Goal: Task Accomplishment & Management: Use online tool/utility

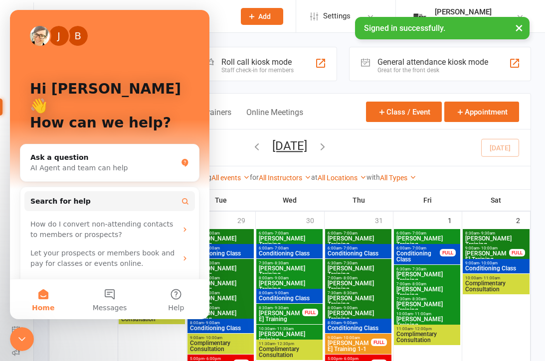
click at [208, 12] on div "J B Hi Clayton 👋 How can we help? Ask a question AI Agent and team can help Sea…" at bounding box center [109, 164] width 199 height 309
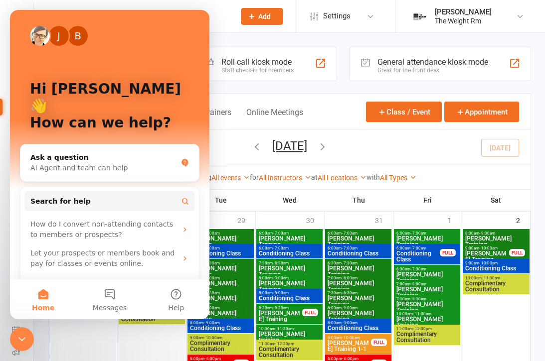
click at [29, 342] on div "Close Intercom Messenger" at bounding box center [22, 339] width 24 height 24
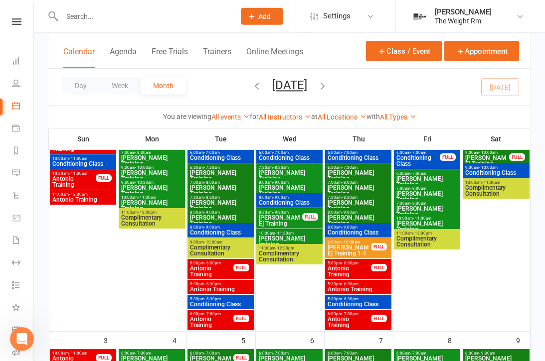
scroll to position [96, 0]
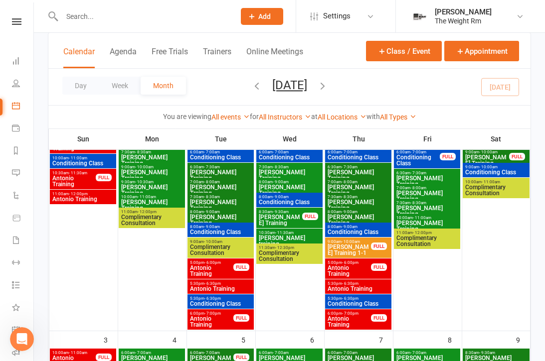
click at [17, 331] on icon at bounding box center [15, 330] width 3 height 3
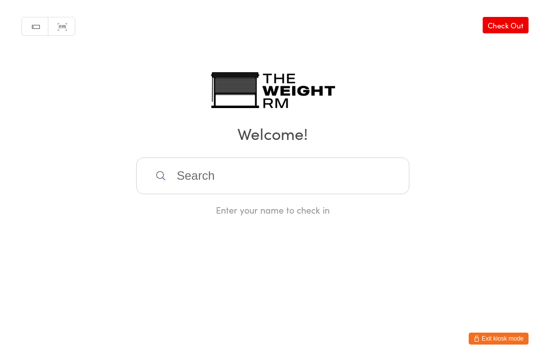
click at [342, 180] on input "search" at bounding box center [272, 175] width 273 height 37
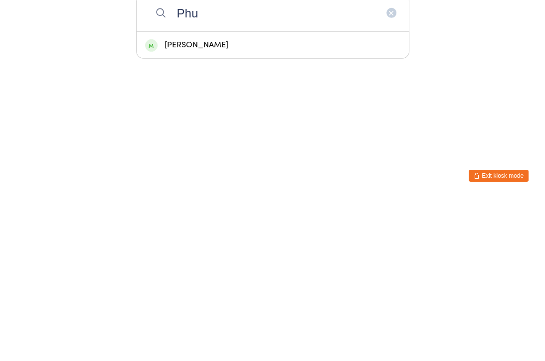
type input "Phu"
click at [258, 201] on div "Phuong Uzoff" at bounding box center [272, 207] width 255 height 13
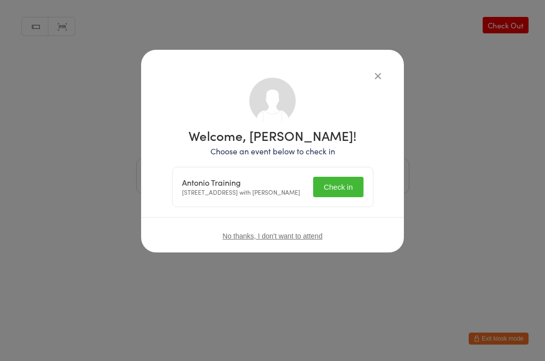
click at [337, 191] on button "Check in" at bounding box center [338, 187] width 50 height 20
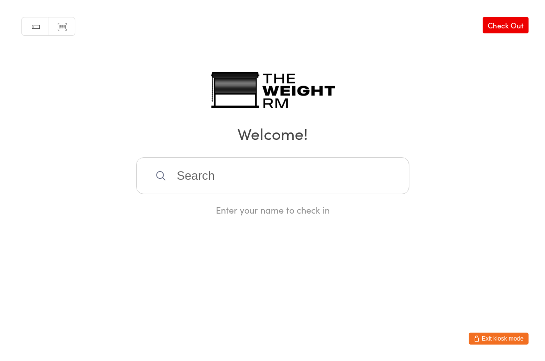
click at [488, 338] on button "Exit kiosk mode" at bounding box center [498, 339] width 60 height 12
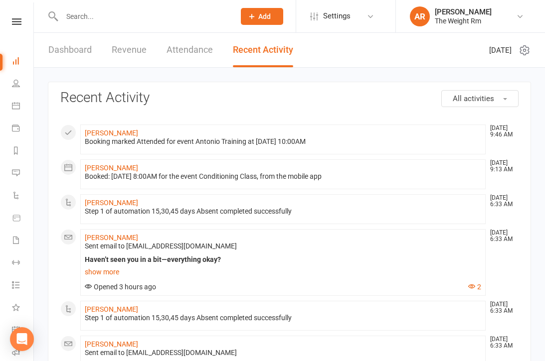
click at [22, 108] on link "Calendar" at bounding box center [23, 107] width 22 height 22
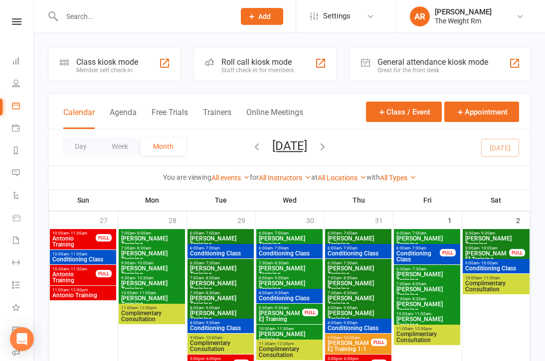
click at [138, 108] on div "Calendar Agenda Free Trials Trainers Online Meetings" at bounding box center [183, 118] width 240 height 22
click at [133, 114] on button "Agenda" at bounding box center [123, 118] width 27 height 21
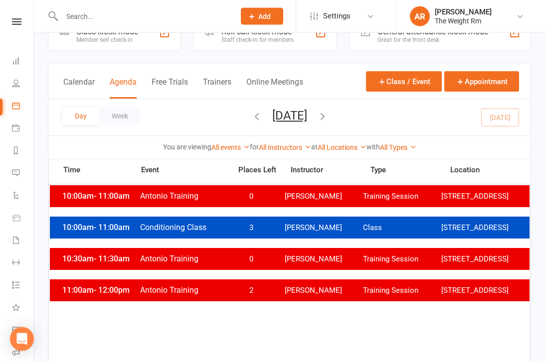
click at [361, 301] on div "11:00am - 12:00pm Antonio Training 2 Antonio Reyes Training Session 2531 W. 237…" at bounding box center [289, 291] width 479 height 22
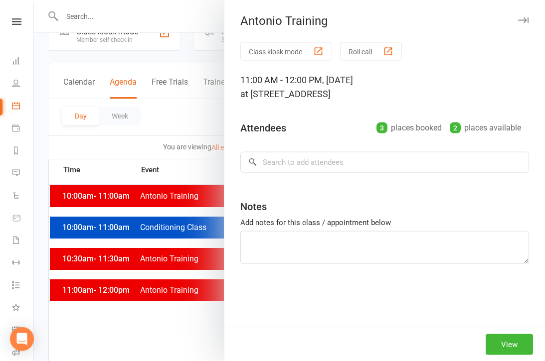
scroll to position [31, 0]
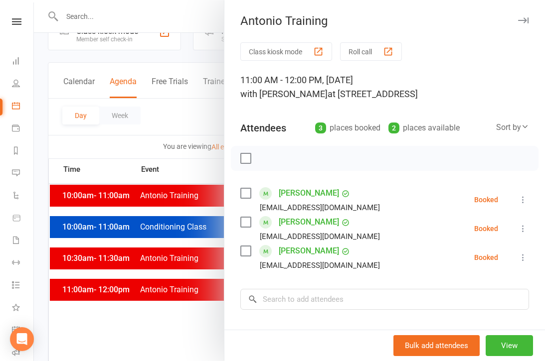
click at [528, 19] on button "button" at bounding box center [523, 20] width 12 height 12
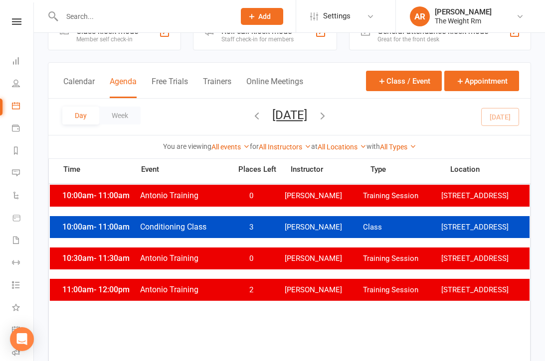
click at [16, 329] on icon at bounding box center [15, 330] width 3 height 3
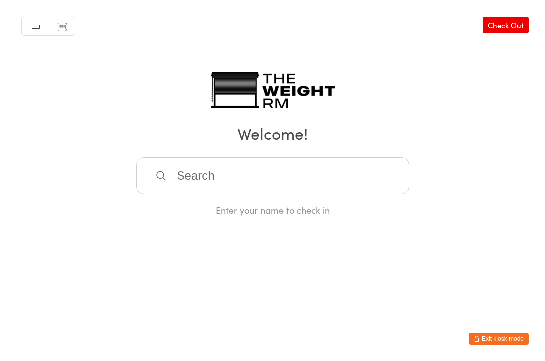
click at [240, 177] on input "search" at bounding box center [272, 175] width 273 height 37
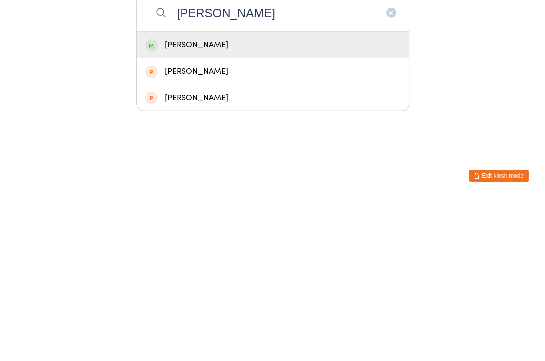
type input "[PERSON_NAME]"
click at [221, 201] on div "[PERSON_NAME]" at bounding box center [272, 207] width 255 height 13
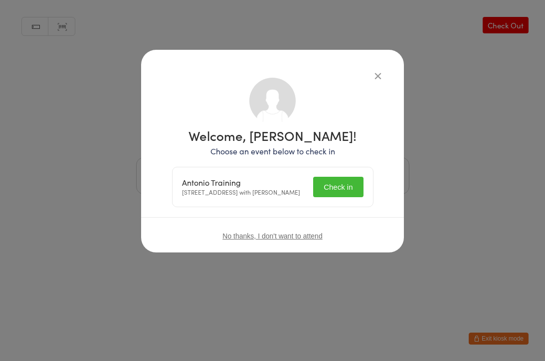
click at [332, 196] on button "Check in" at bounding box center [338, 187] width 50 height 20
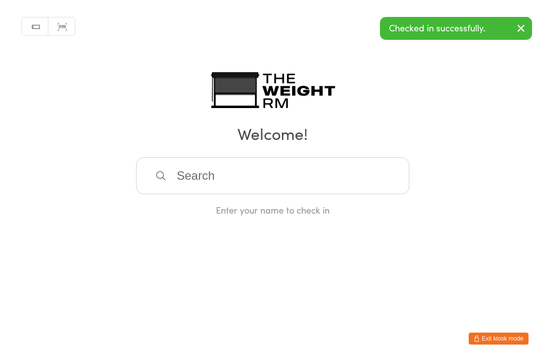
click at [231, 179] on input "search" at bounding box center [272, 175] width 273 height 37
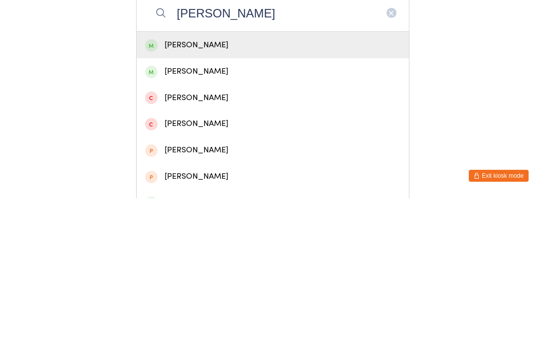
type input "[PERSON_NAME]"
click at [213, 201] on div "[PERSON_NAME]" at bounding box center [272, 207] width 255 height 13
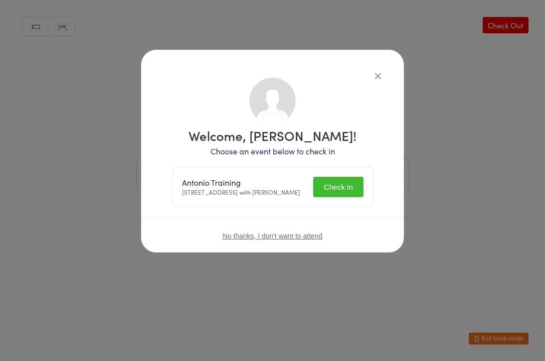
click at [343, 193] on button "Check in" at bounding box center [338, 187] width 50 height 20
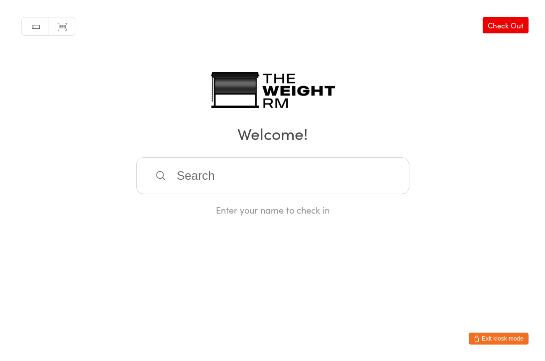
click at [292, 172] on input "search" at bounding box center [272, 175] width 273 height 37
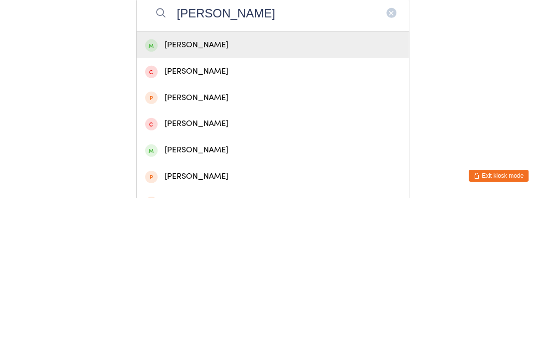
type input "[PERSON_NAME]"
click at [291, 195] on div "[PERSON_NAME]" at bounding box center [273, 208] width 272 height 26
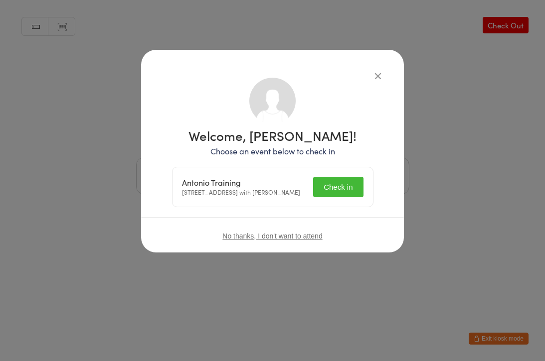
click at [345, 182] on button "Check in" at bounding box center [338, 187] width 50 height 20
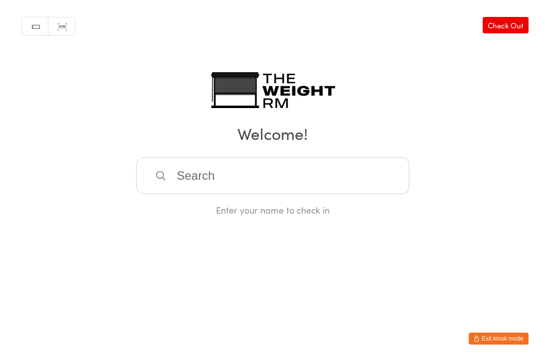
click at [357, 181] on input "search" at bounding box center [272, 175] width 273 height 37
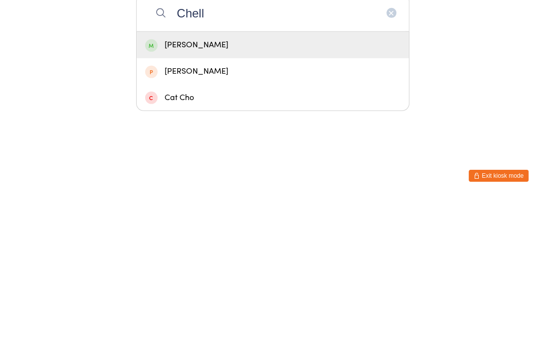
type input "Chell"
click at [197, 201] on div "[PERSON_NAME]" at bounding box center [272, 207] width 255 height 13
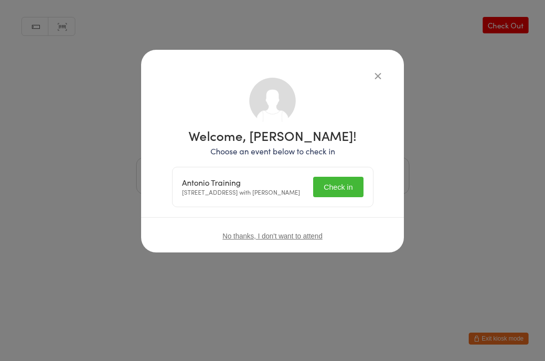
click at [352, 187] on button "Check in" at bounding box center [338, 187] width 50 height 20
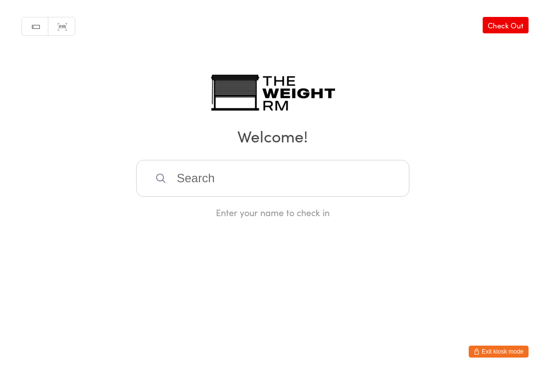
click at [218, 179] on input "search" at bounding box center [272, 178] width 273 height 37
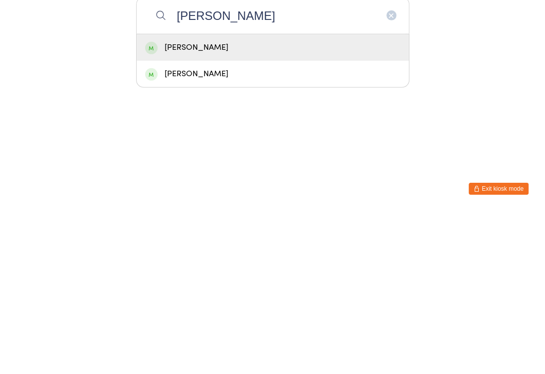
type input "Denise herz"
click at [185, 204] on div "[PERSON_NAME]" at bounding box center [272, 210] width 255 height 13
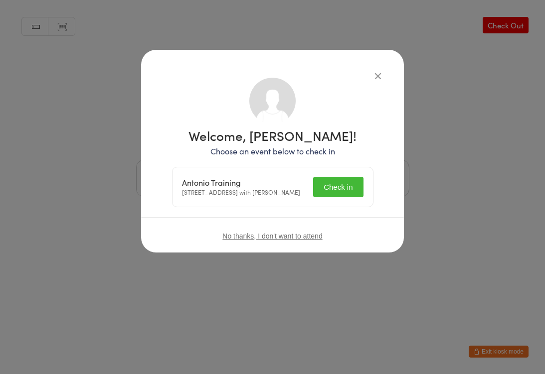
click at [344, 190] on button "Check in" at bounding box center [338, 187] width 50 height 20
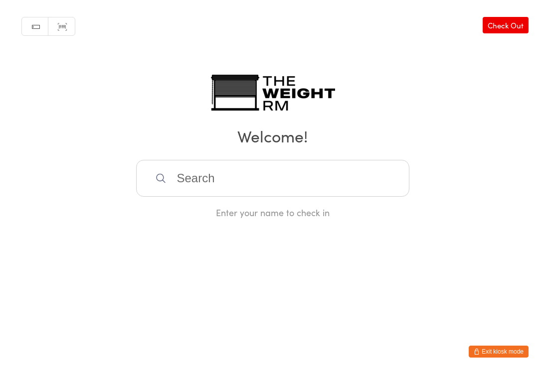
click at [286, 171] on input "search" at bounding box center [272, 178] width 273 height 37
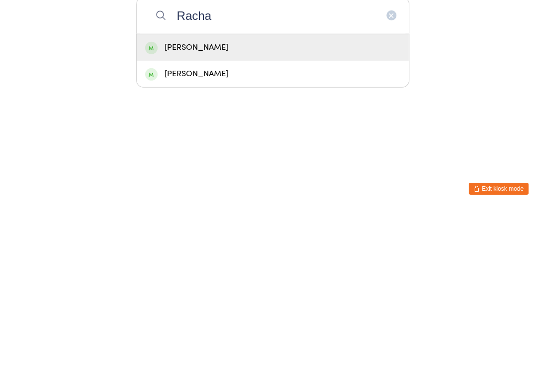
type input "Racha"
click at [223, 204] on div "Rachael Strauss" at bounding box center [272, 210] width 255 height 13
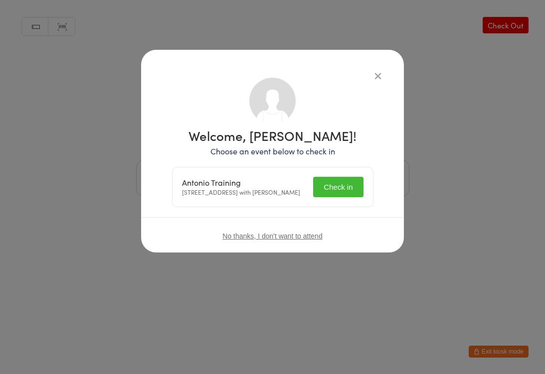
click at [343, 188] on button "Check in" at bounding box center [338, 187] width 50 height 20
